Goal: Book appointment/travel/reservation

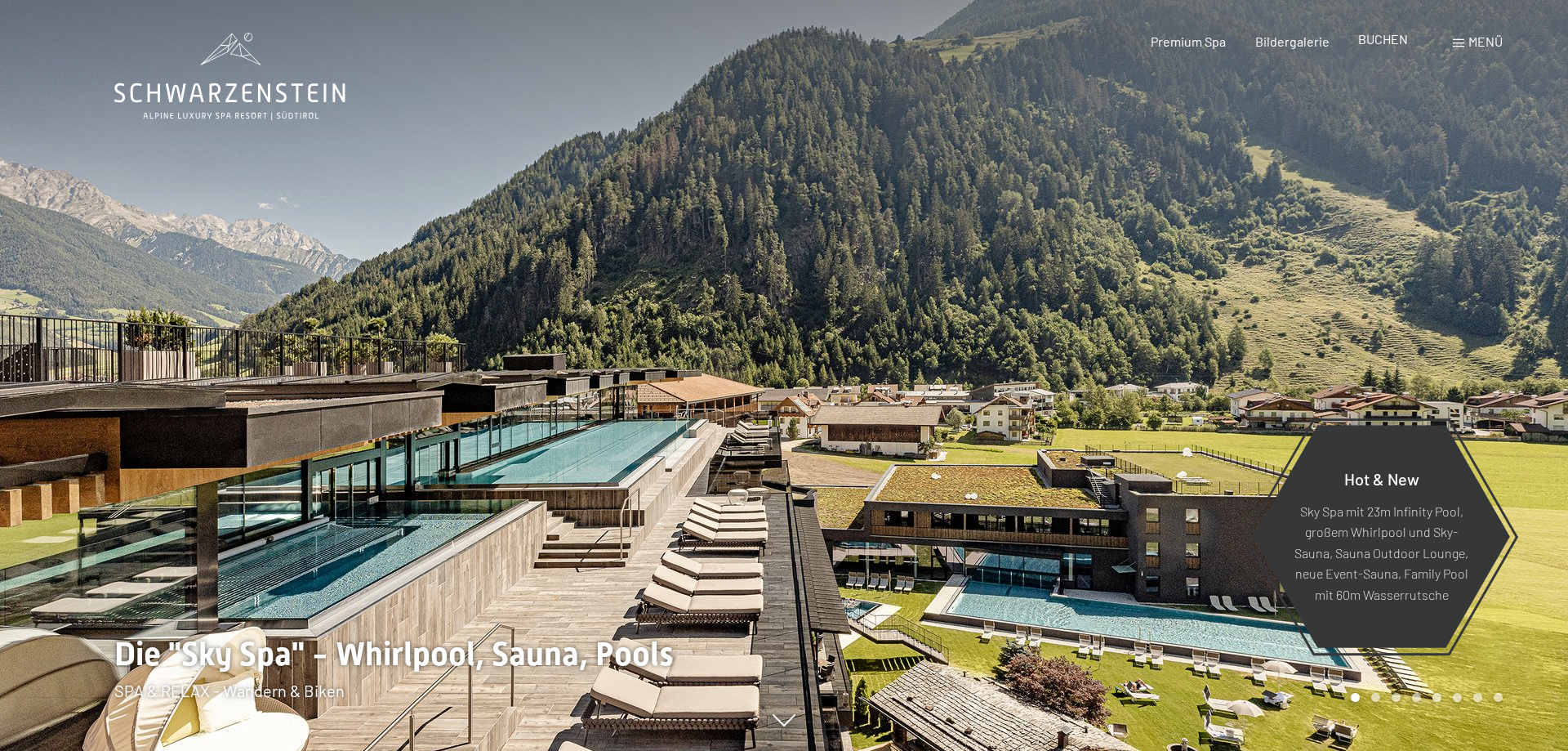
click at [1372, 48] on div "BUCHEN" at bounding box center [1383, 39] width 50 height 18
click at [1398, 43] on span "BUCHEN" at bounding box center [1383, 38] width 50 height 16
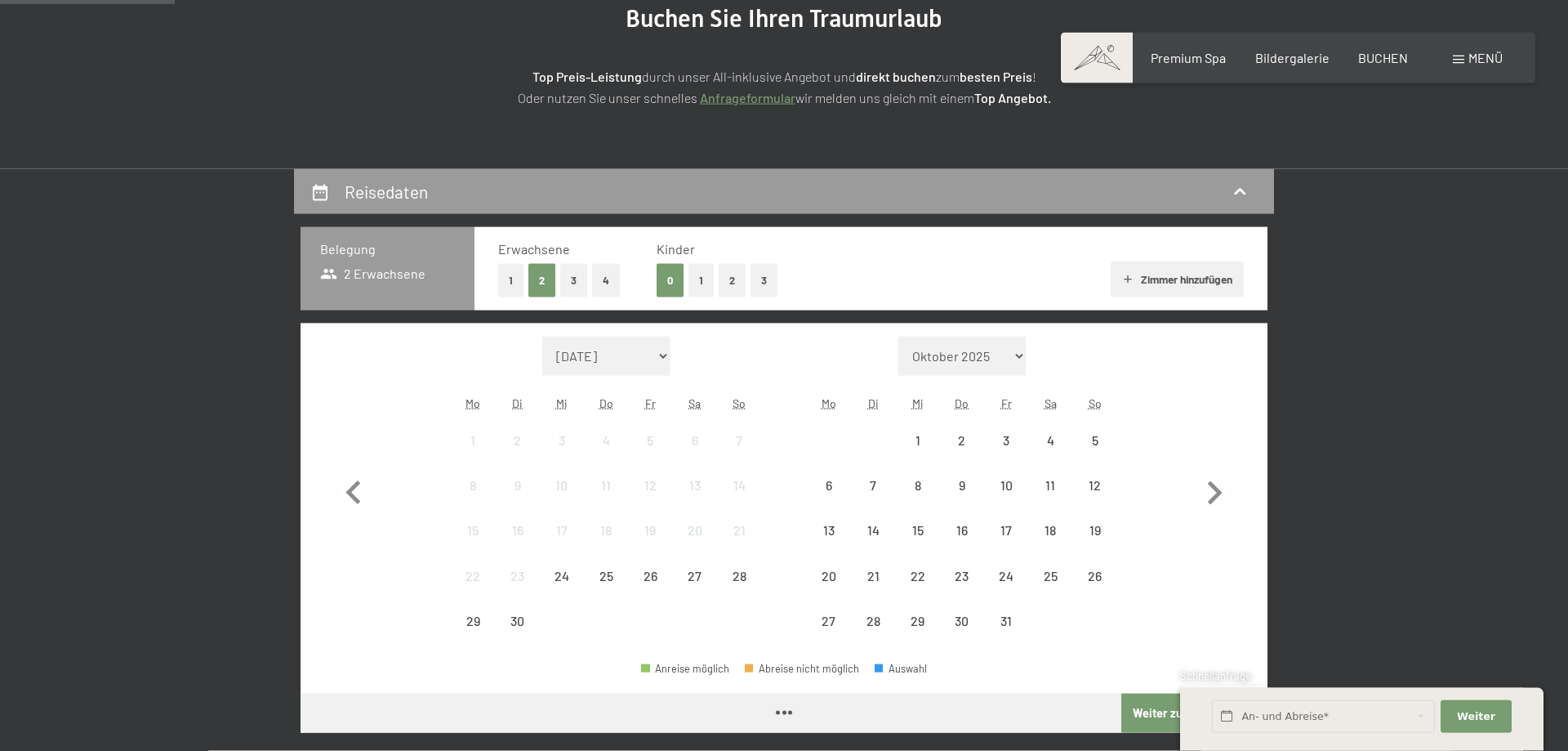
scroll to position [250, 0]
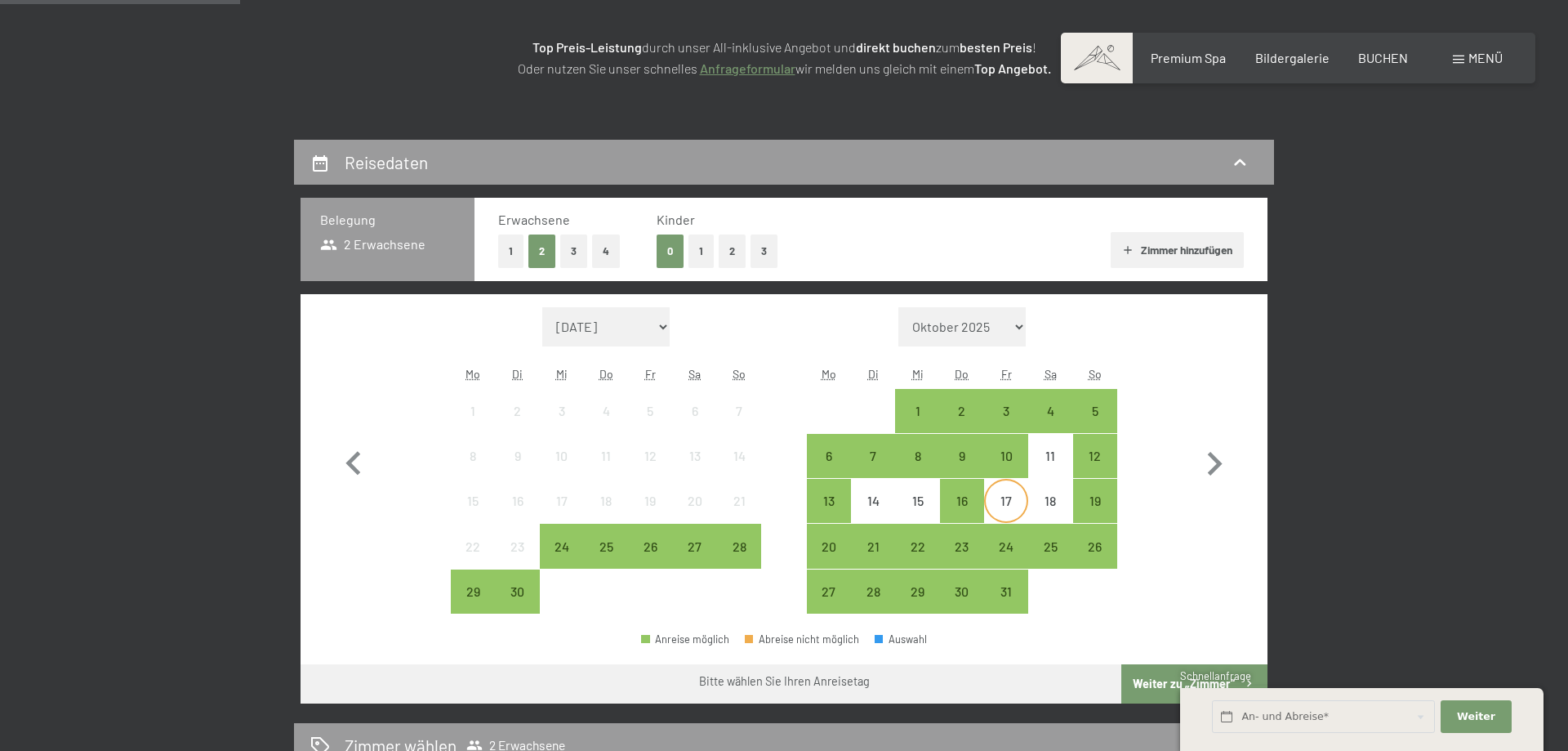
click at [1006, 500] on div "17" at bounding box center [1005, 515] width 41 height 41
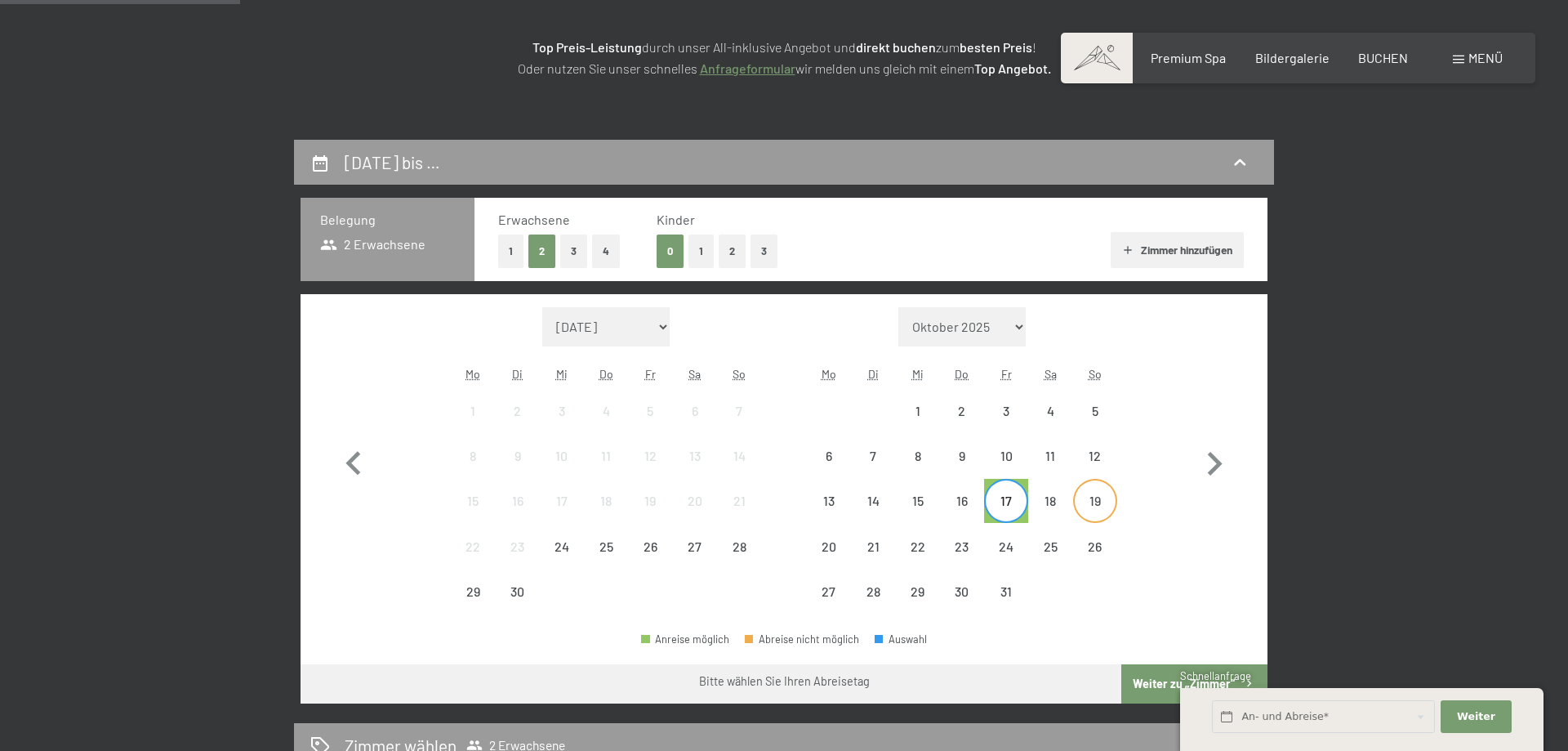
click at [1094, 498] on div "19" at bounding box center [1094, 515] width 41 height 41
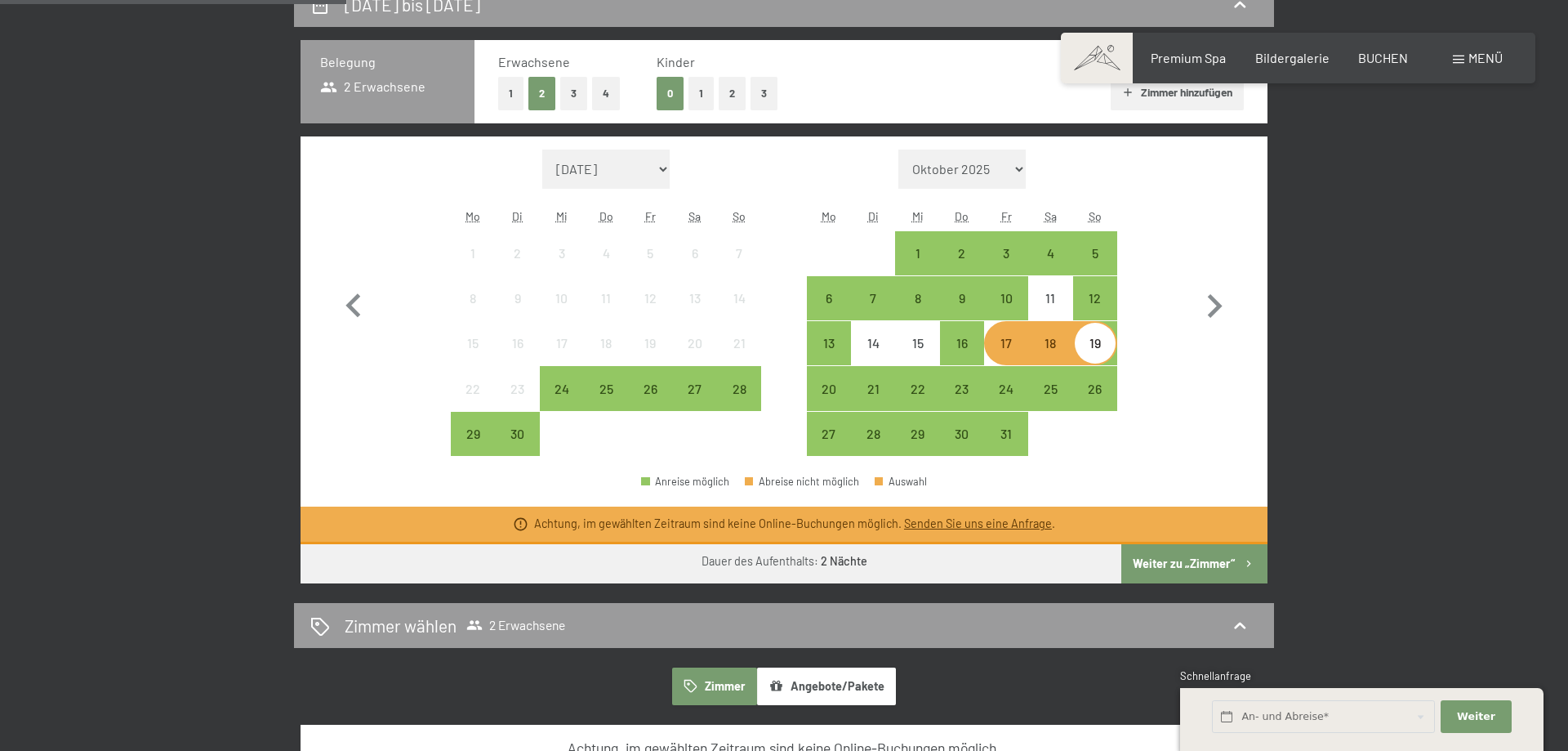
scroll to position [416, 0]
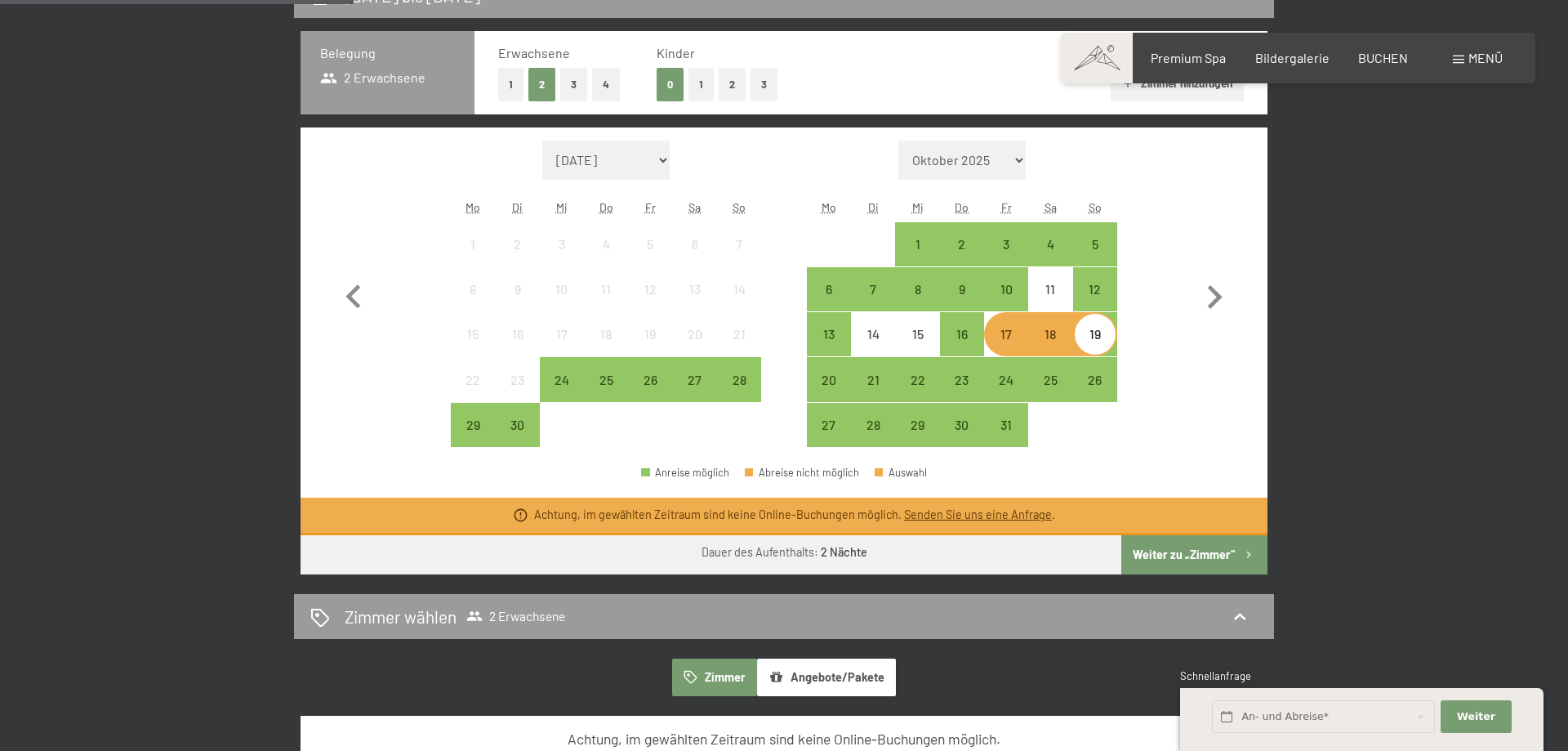
click at [1005, 515] on link "Senden Sie uns eine Anfrage" at bounding box center [978, 514] width 148 height 14
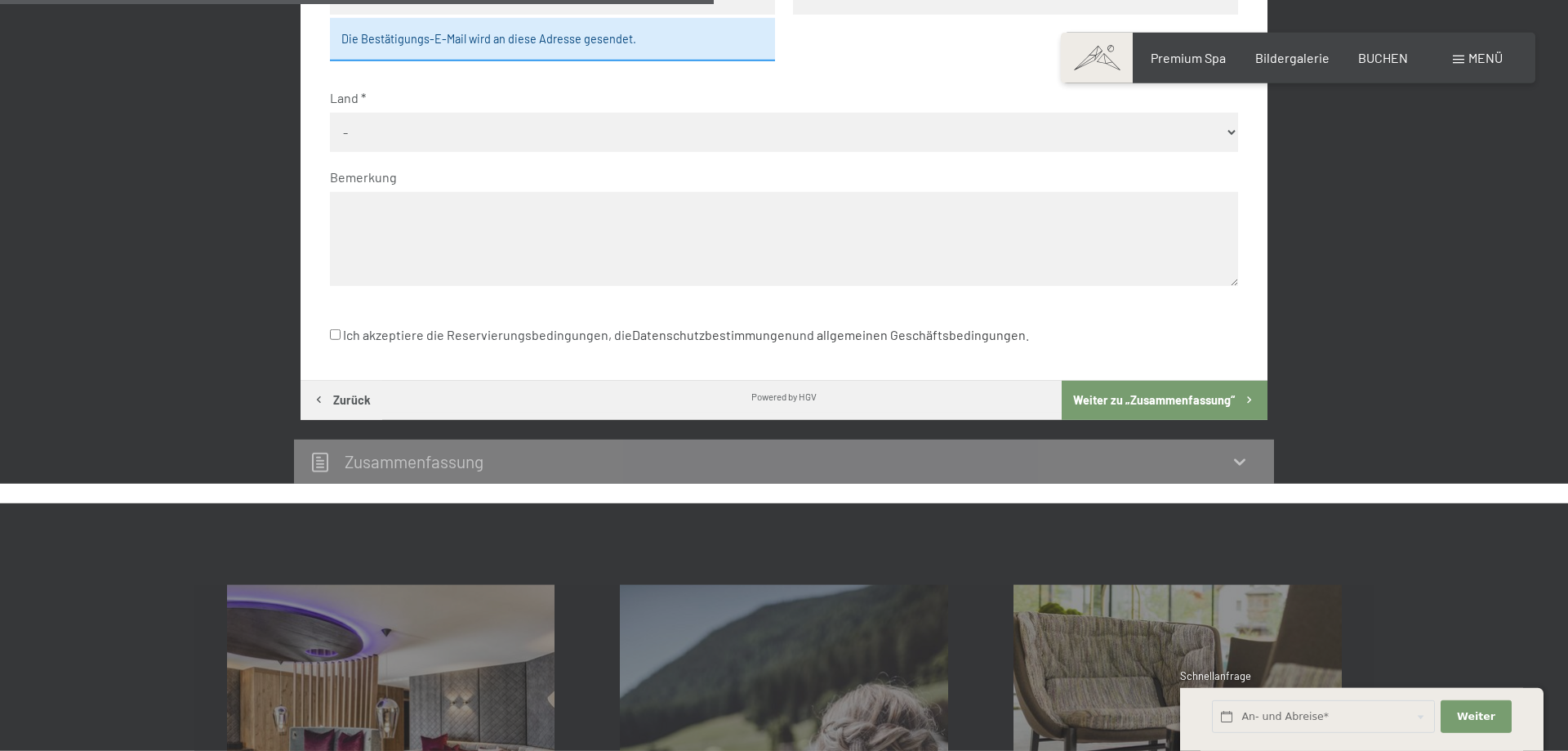
scroll to position [267, 0]
